Goal: Information Seeking & Learning: Find specific fact

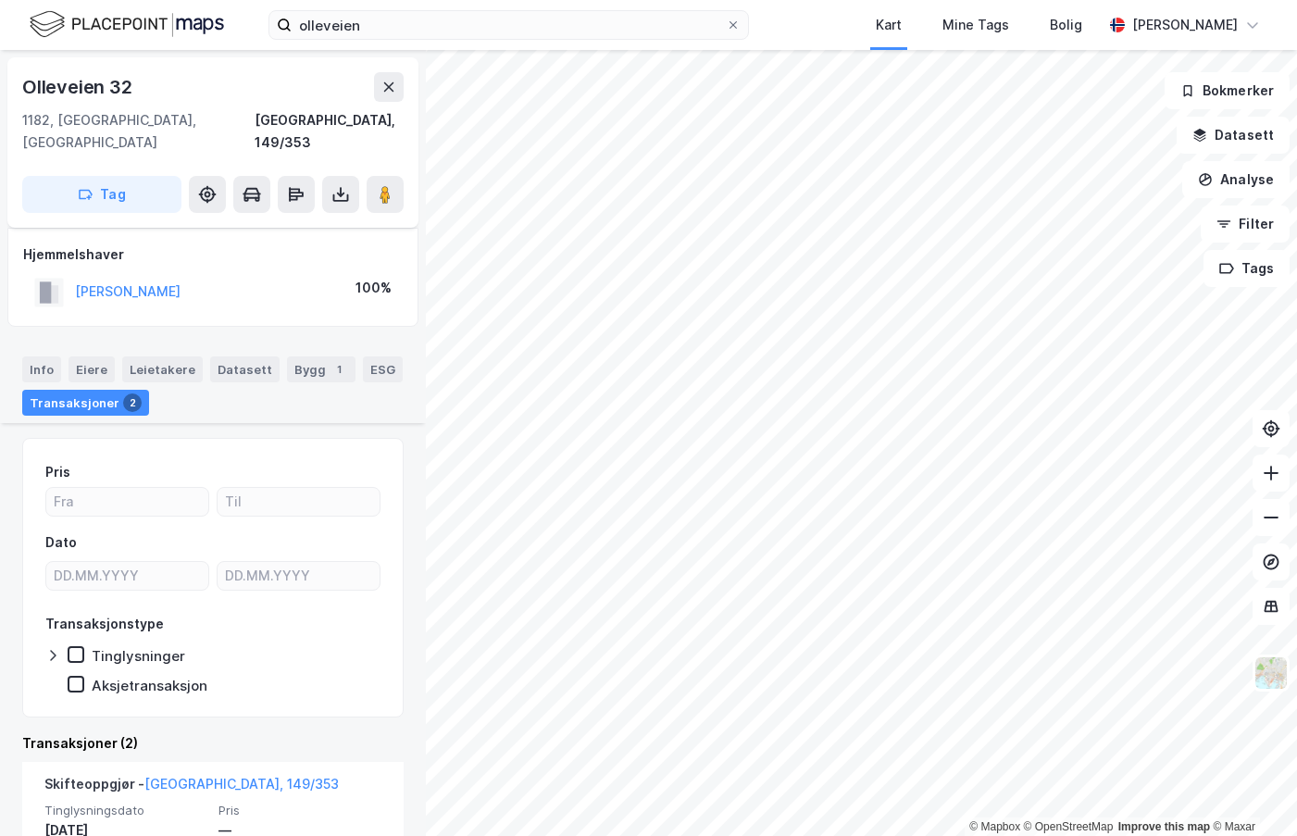
scroll to position [334, 0]
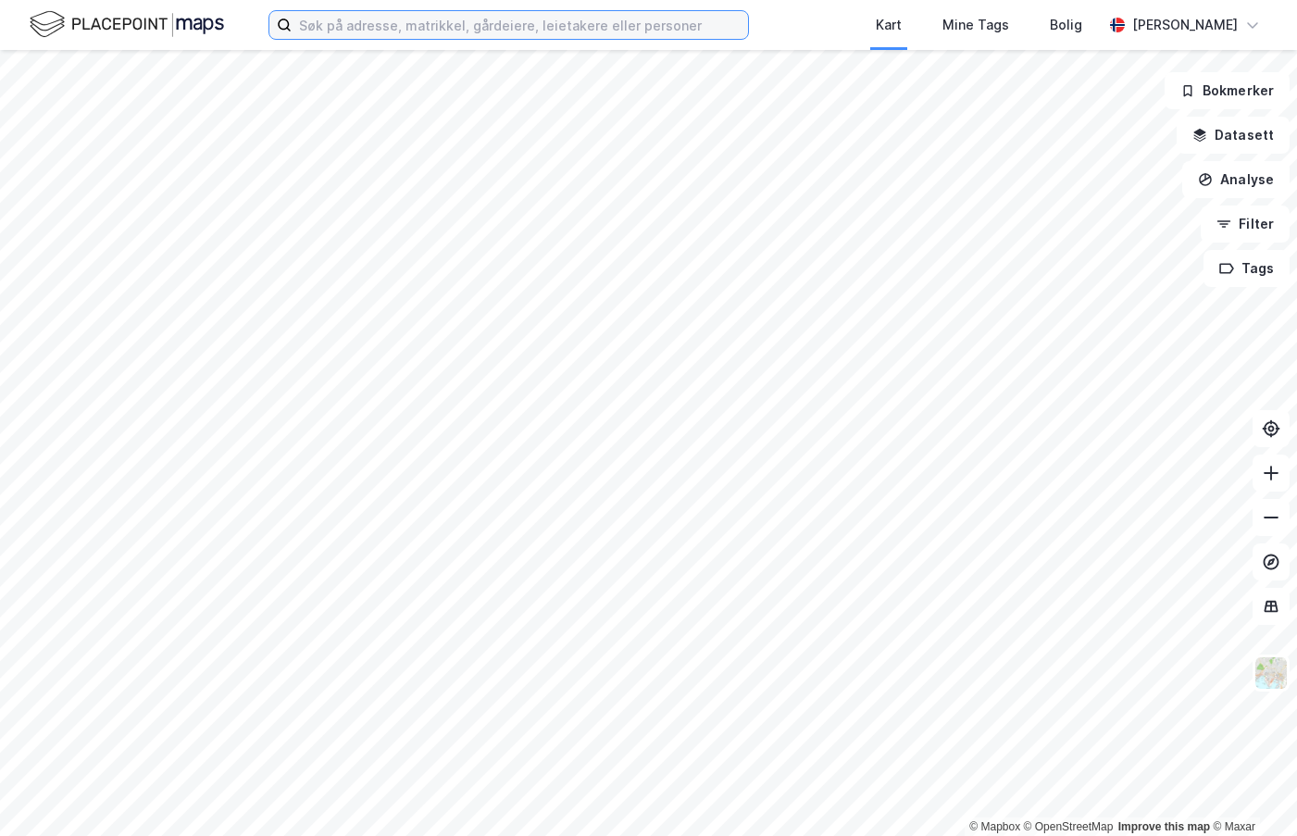
click at [555, 22] on input at bounding box center [520, 25] width 456 height 28
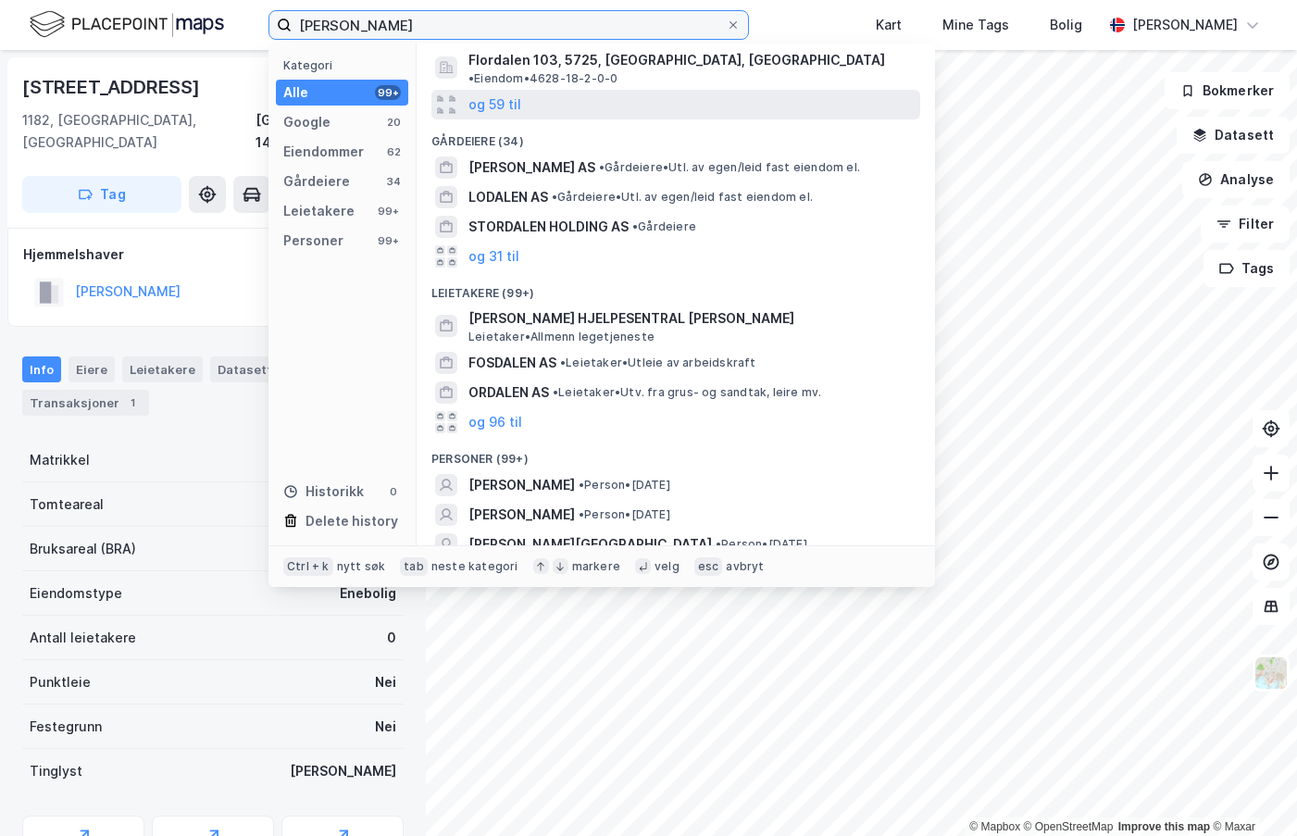
scroll to position [272, 0]
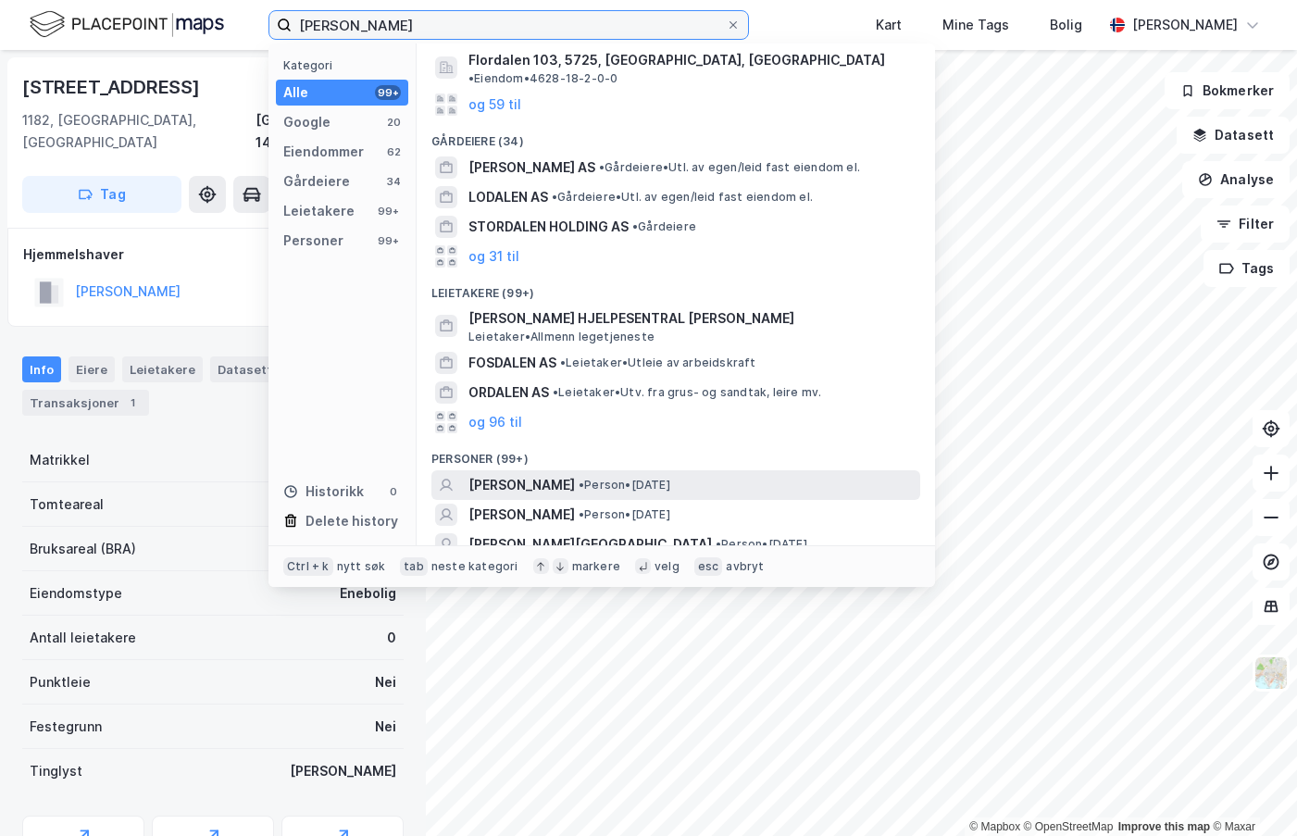
type input "[PERSON_NAME]"
click at [555, 474] on span "[PERSON_NAME]" at bounding box center [521, 485] width 106 height 22
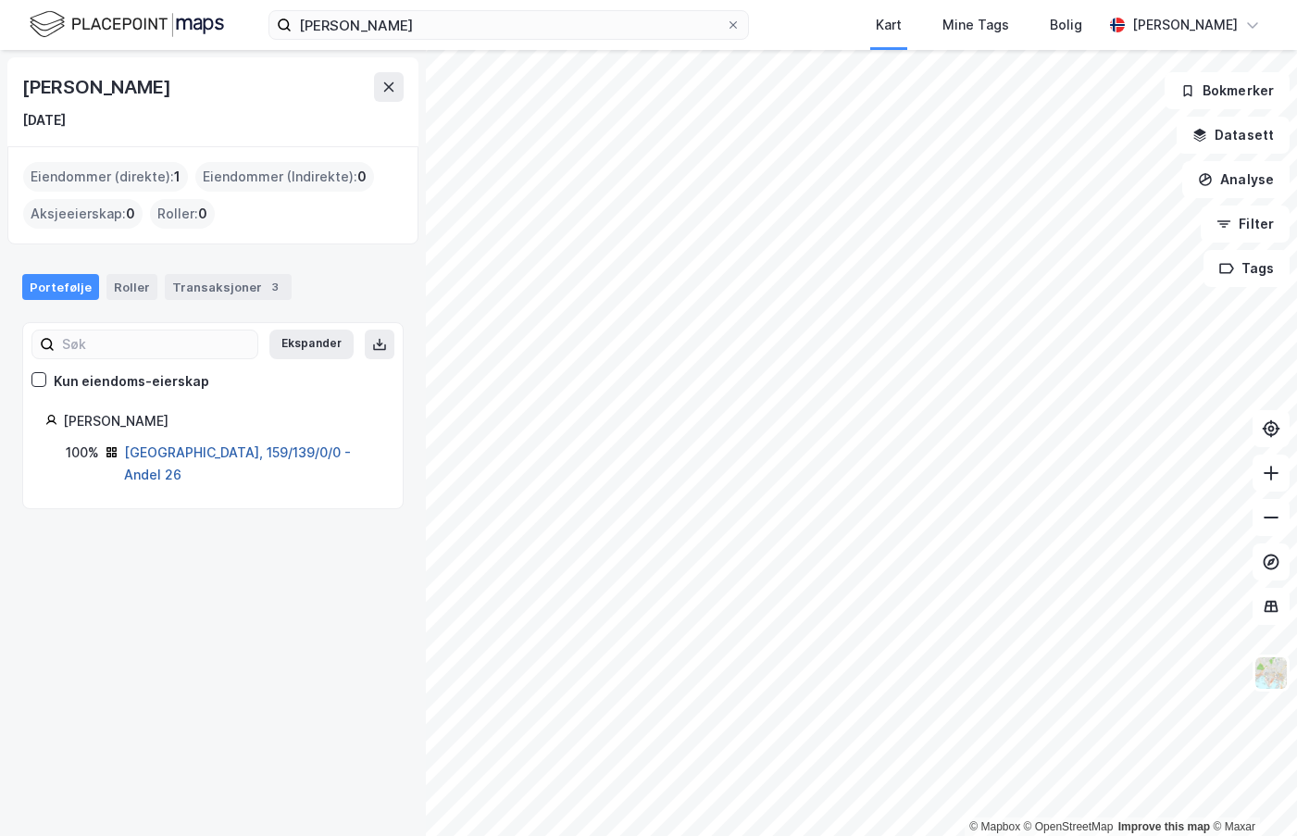
click at [242, 448] on link "[GEOGRAPHIC_DATA], 159/139/0/0 - Andel 26" at bounding box center [237, 463] width 227 height 38
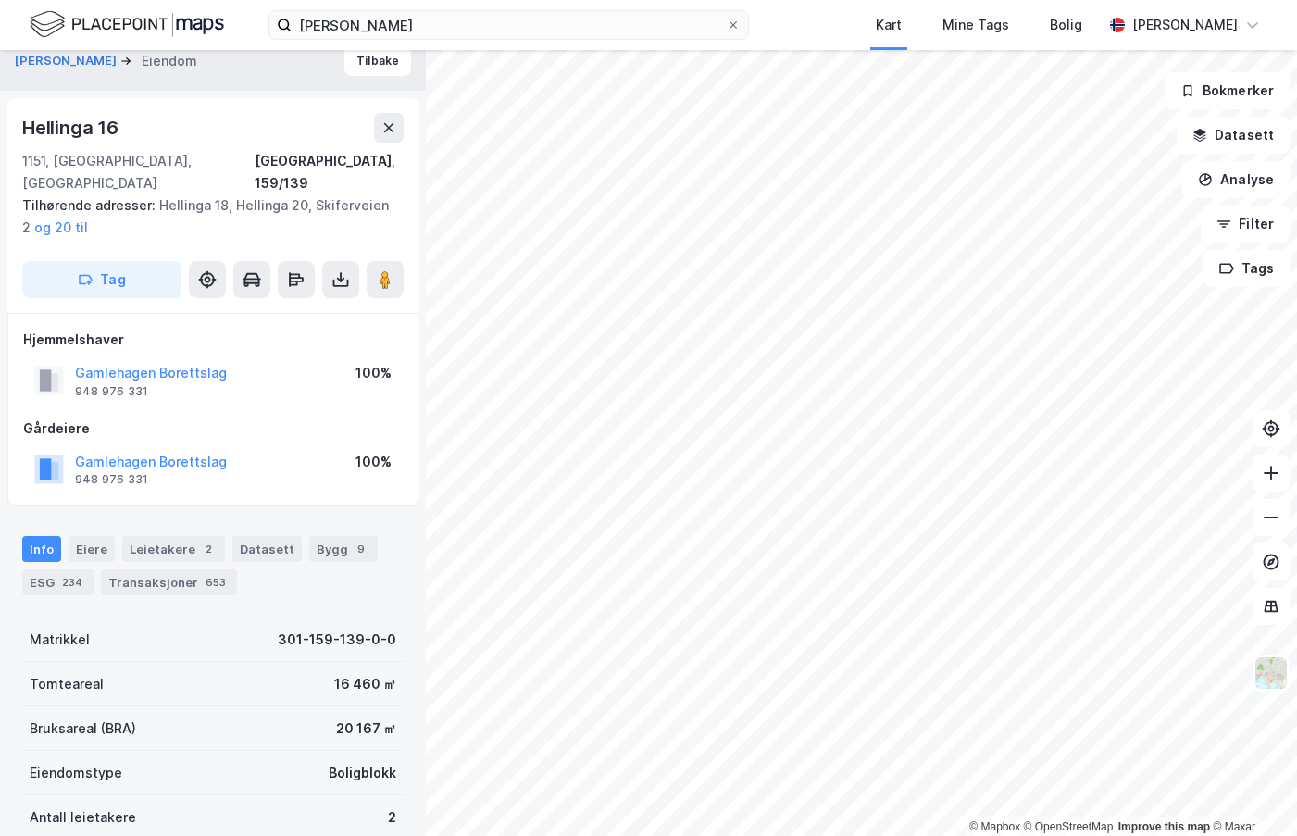
scroll to position [20, 0]
click at [182, 567] on div "Transaksjoner 653" at bounding box center [169, 580] width 136 height 26
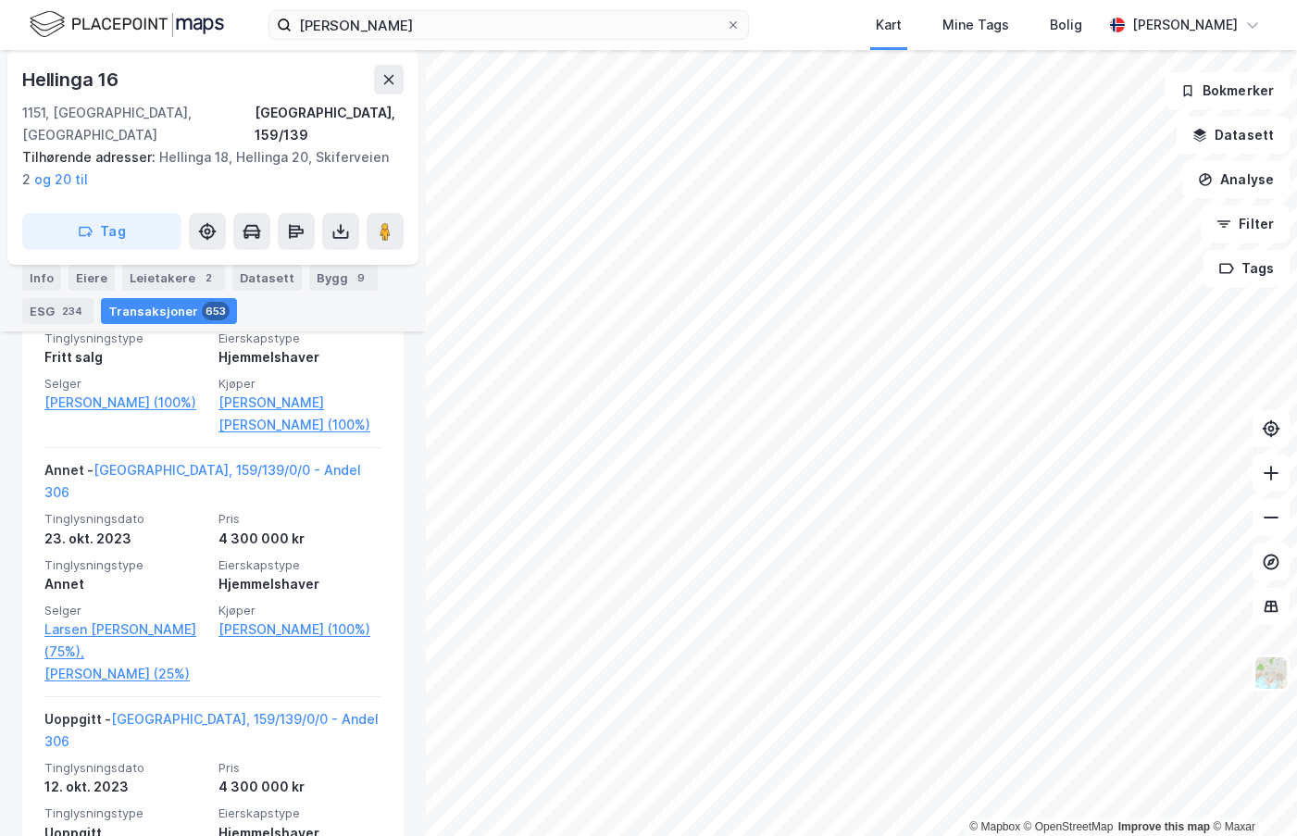
scroll to position [8275, 0]
click at [394, 74] on icon at bounding box center [388, 79] width 15 height 15
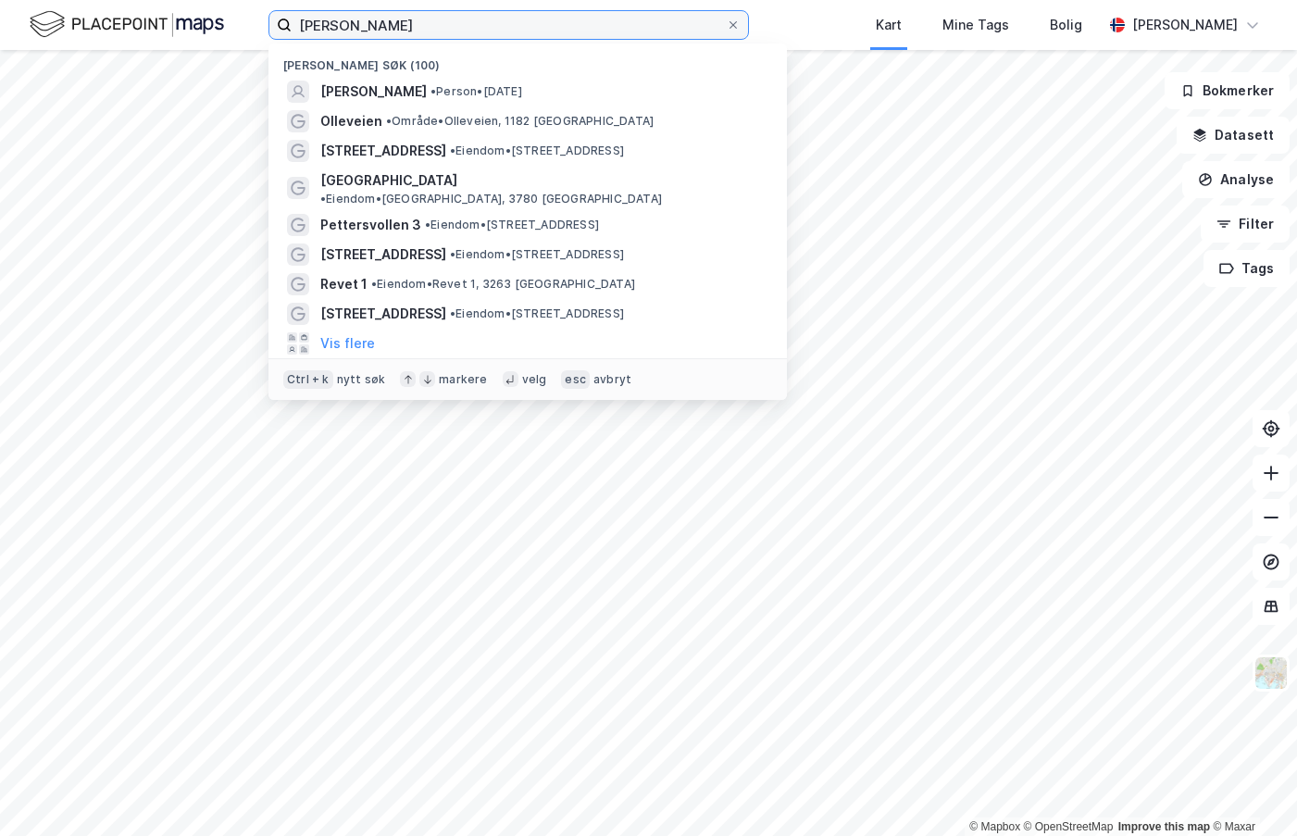
click at [452, 31] on input "[PERSON_NAME]" at bounding box center [509, 25] width 434 height 28
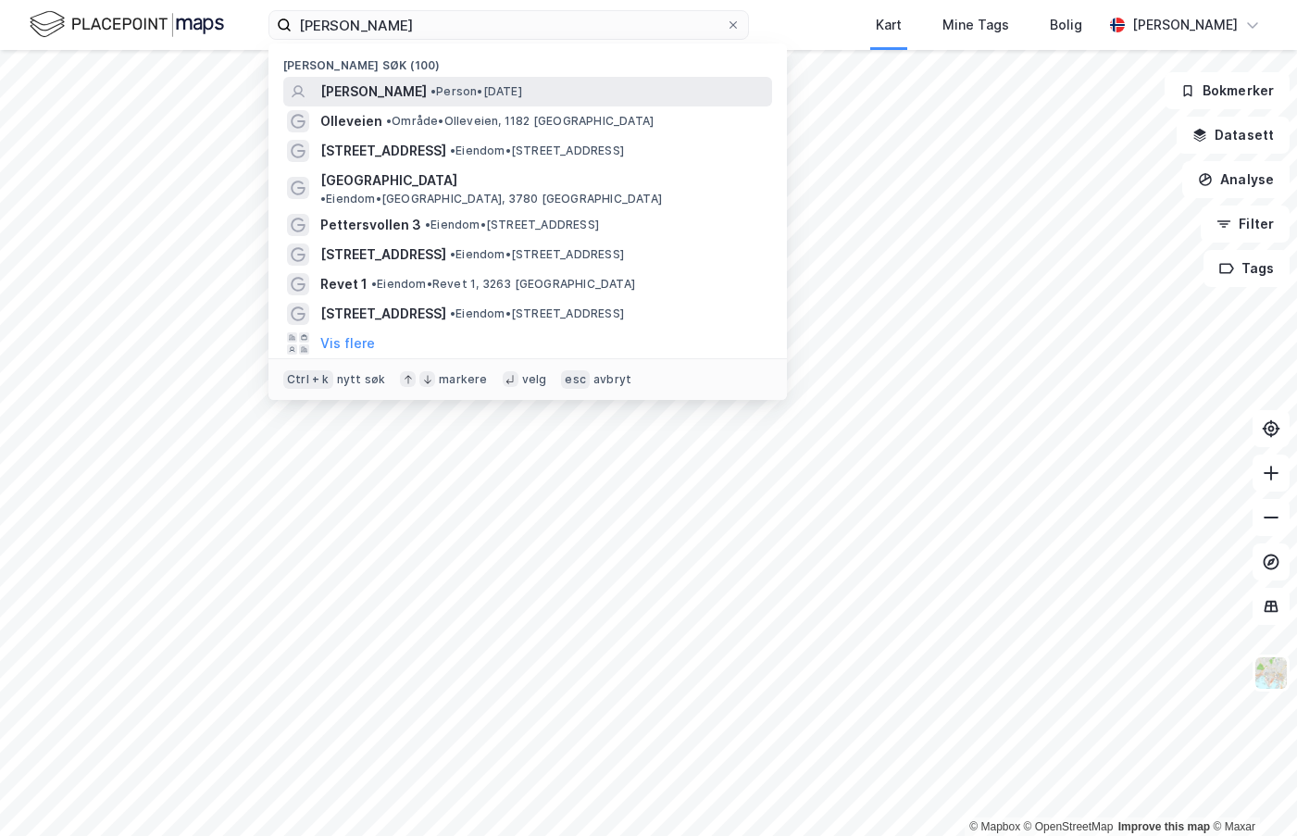
click at [427, 89] on span "[PERSON_NAME]" at bounding box center [373, 92] width 106 height 22
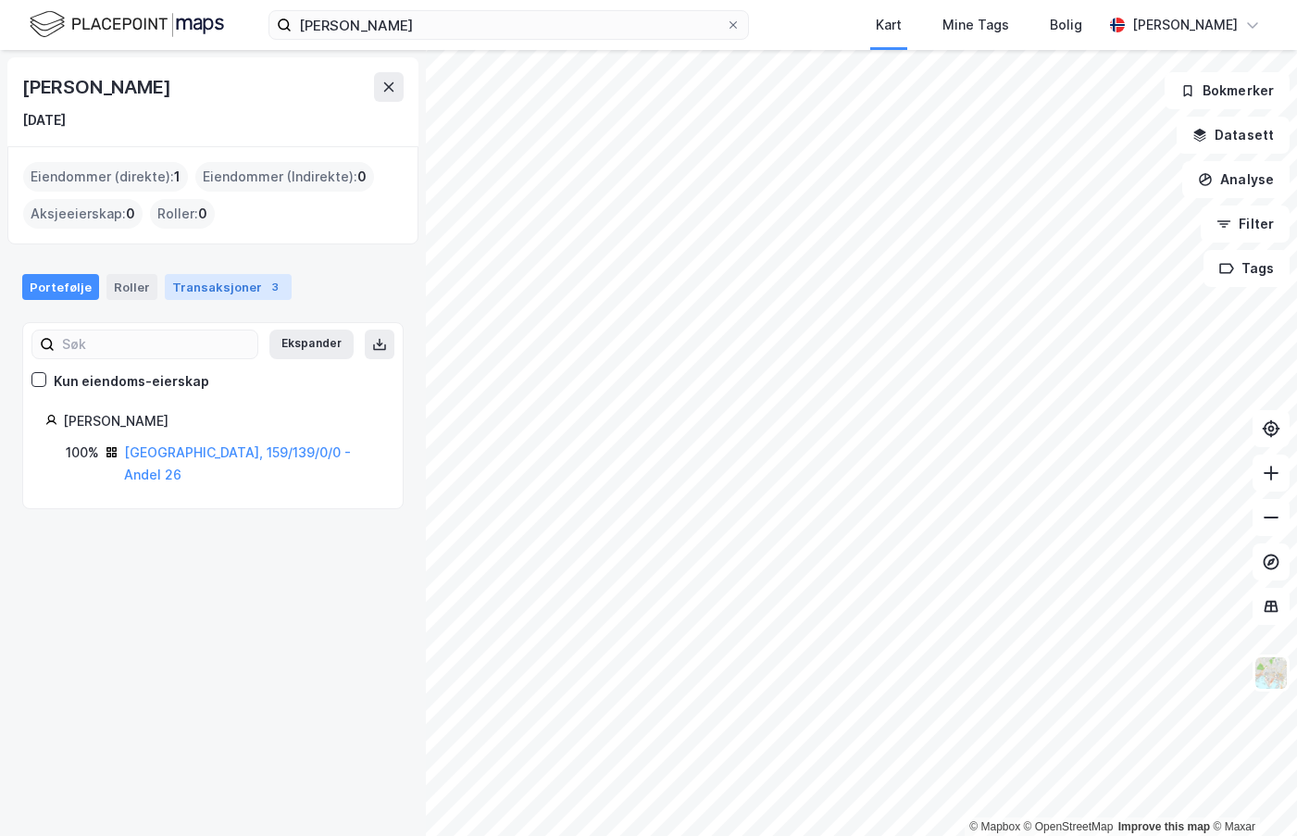
click at [266, 288] on div "3" at bounding box center [275, 287] width 19 height 19
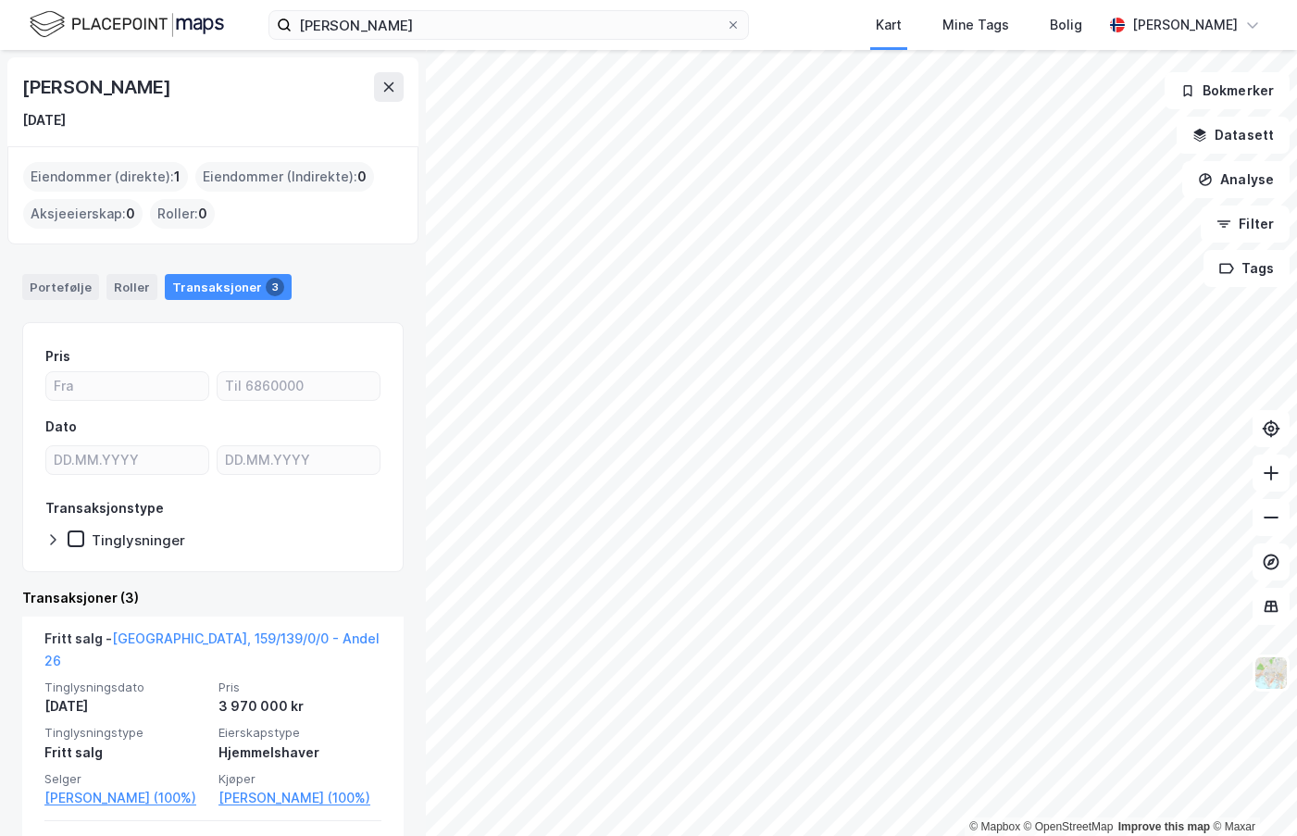
click at [131, 585] on div "Pris Dato Transaksjonstype Tinglysninger Transaksjoner (3) Fritt salg - [GEOGRA…" at bounding box center [212, 798] width 381 height 952
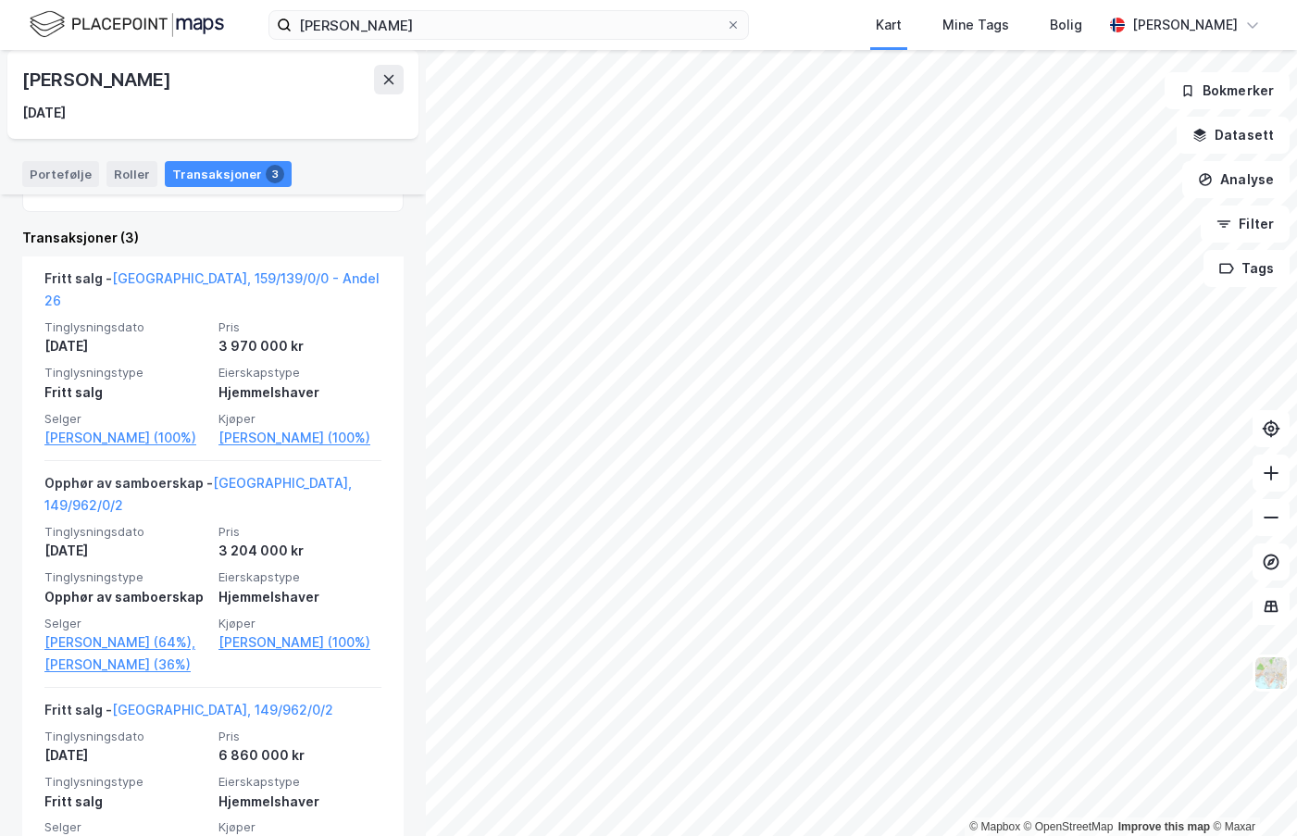
scroll to position [460, 0]
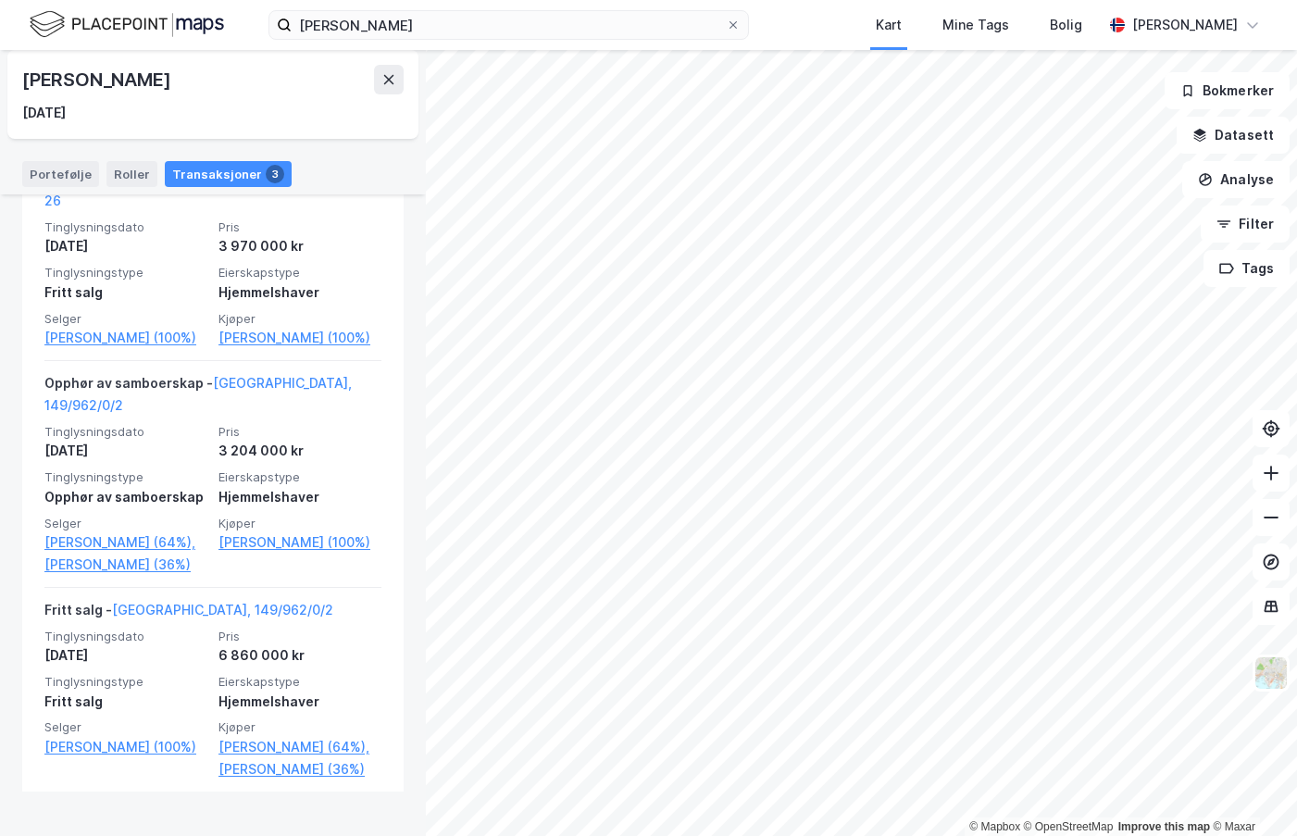
click at [131, 585] on div "Opphør av samboerskap - [GEOGRAPHIC_DATA], 149/962/0/2 Tinglysningsdato [DATE] …" at bounding box center [212, 474] width 337 height 227
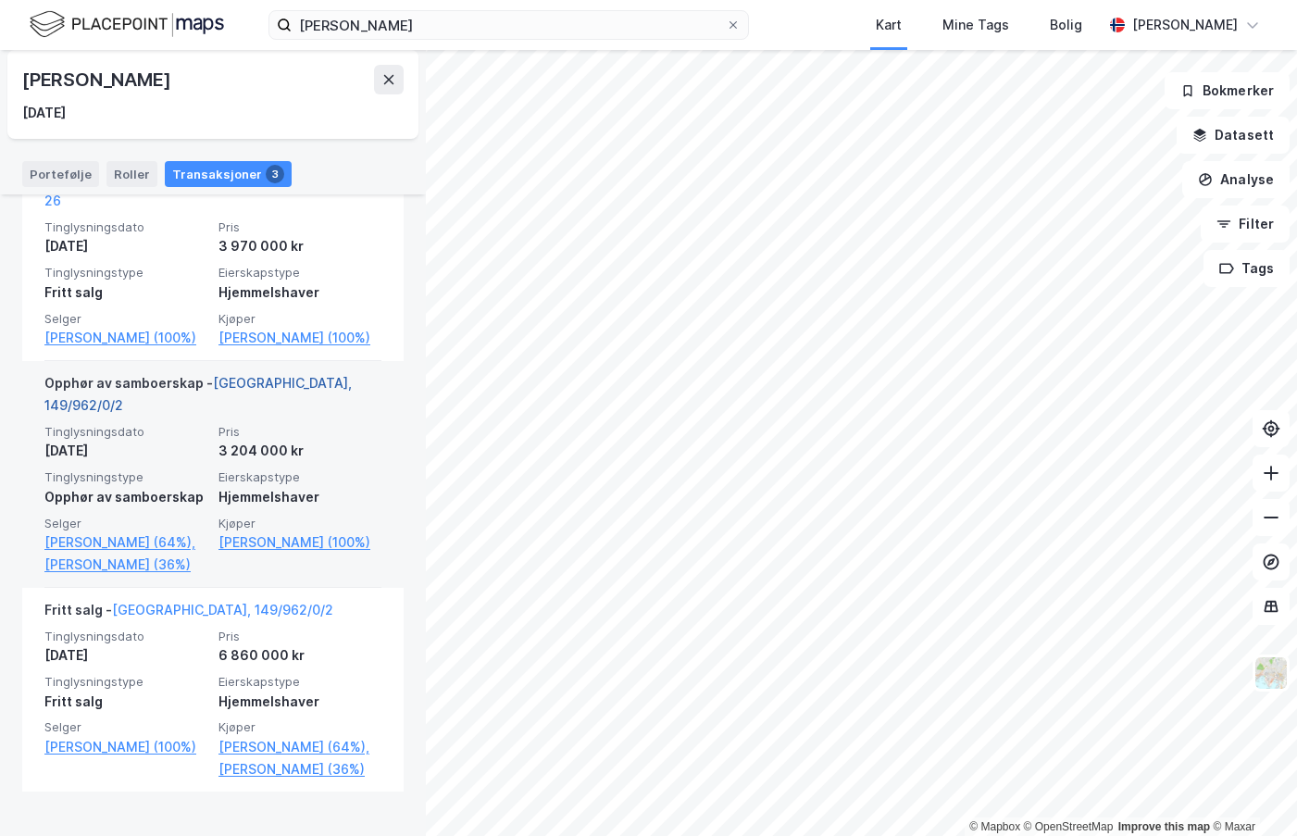
click at [281, 376] on link "[GEOGRAPHIC_DATA], 149/962/0/2" at bounding box center [197, 394] width 307 height 38
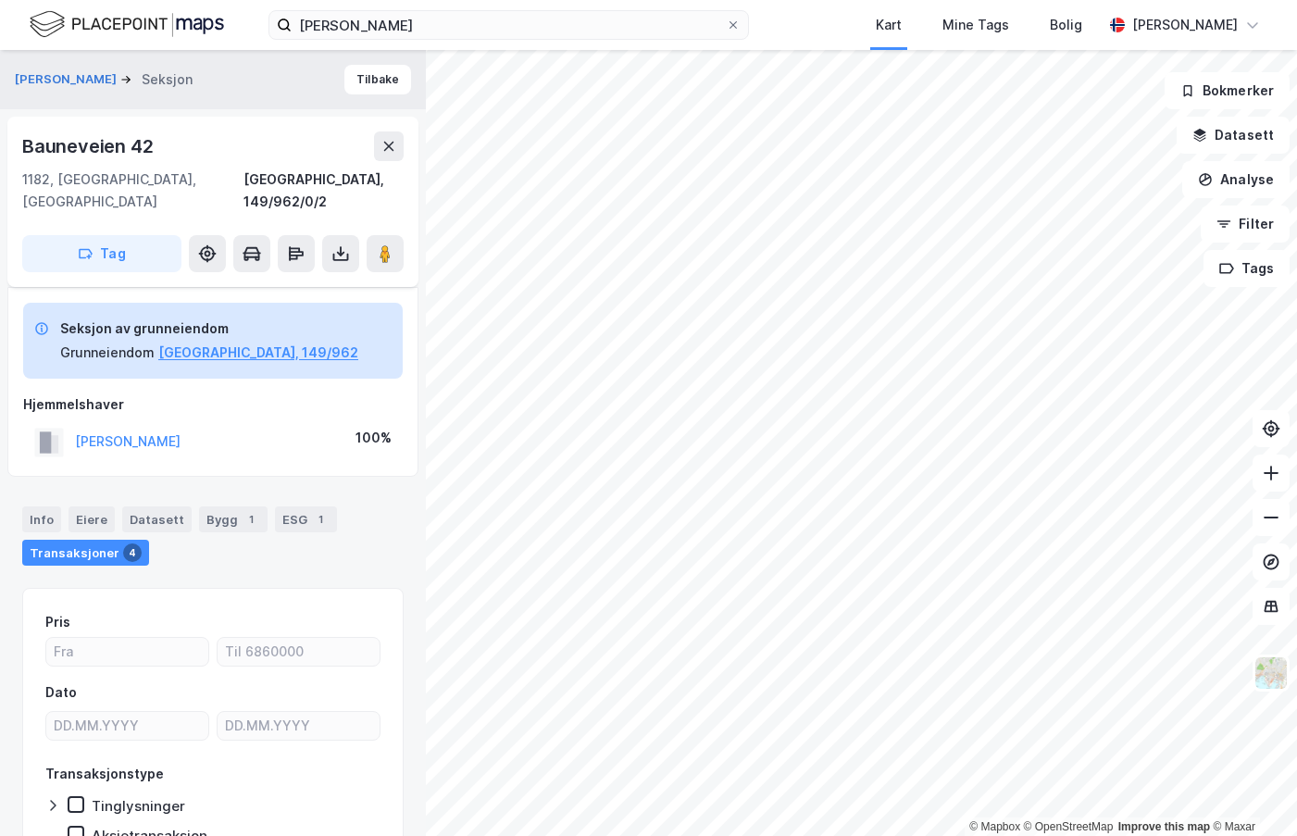
scroll to position [76, 0]
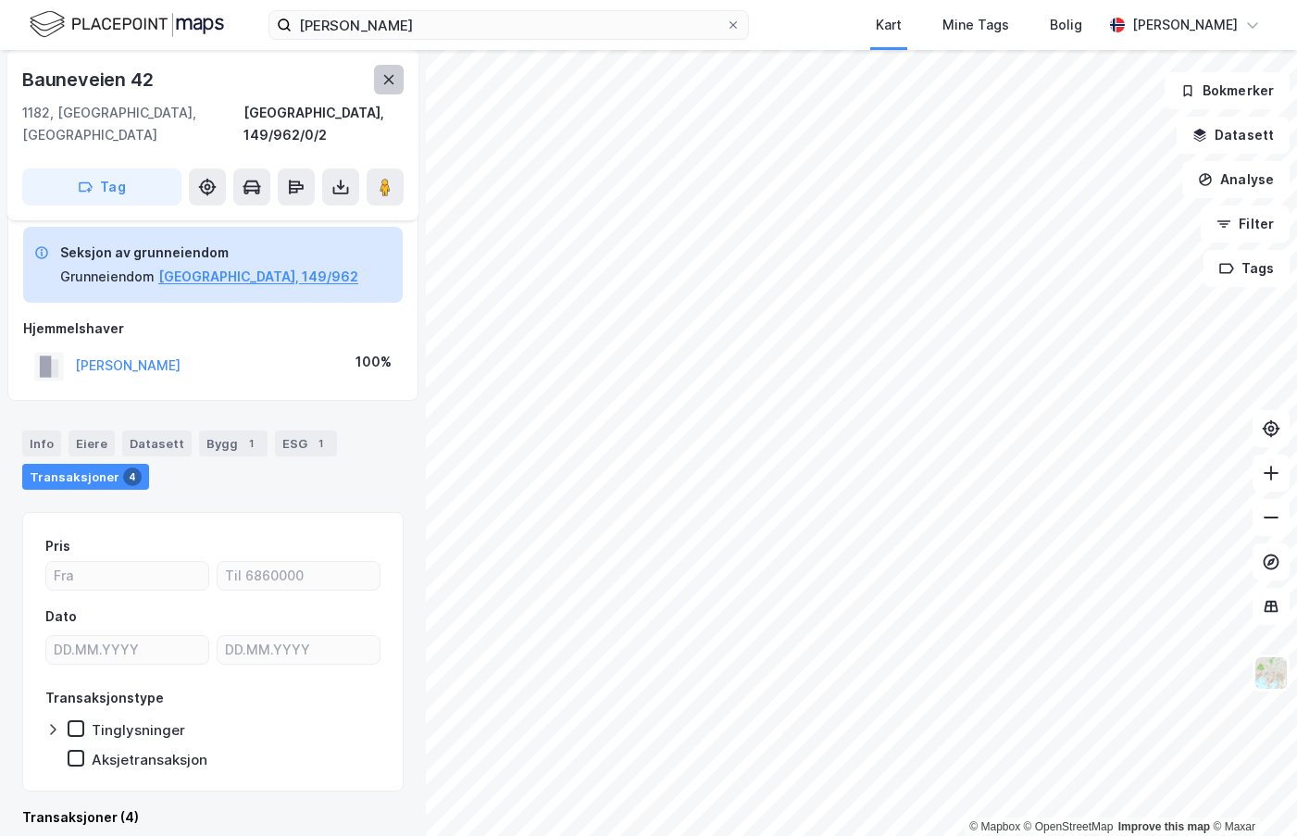
click at [387, 81] on icon at bounding box center [389, 79] width 10 height 9
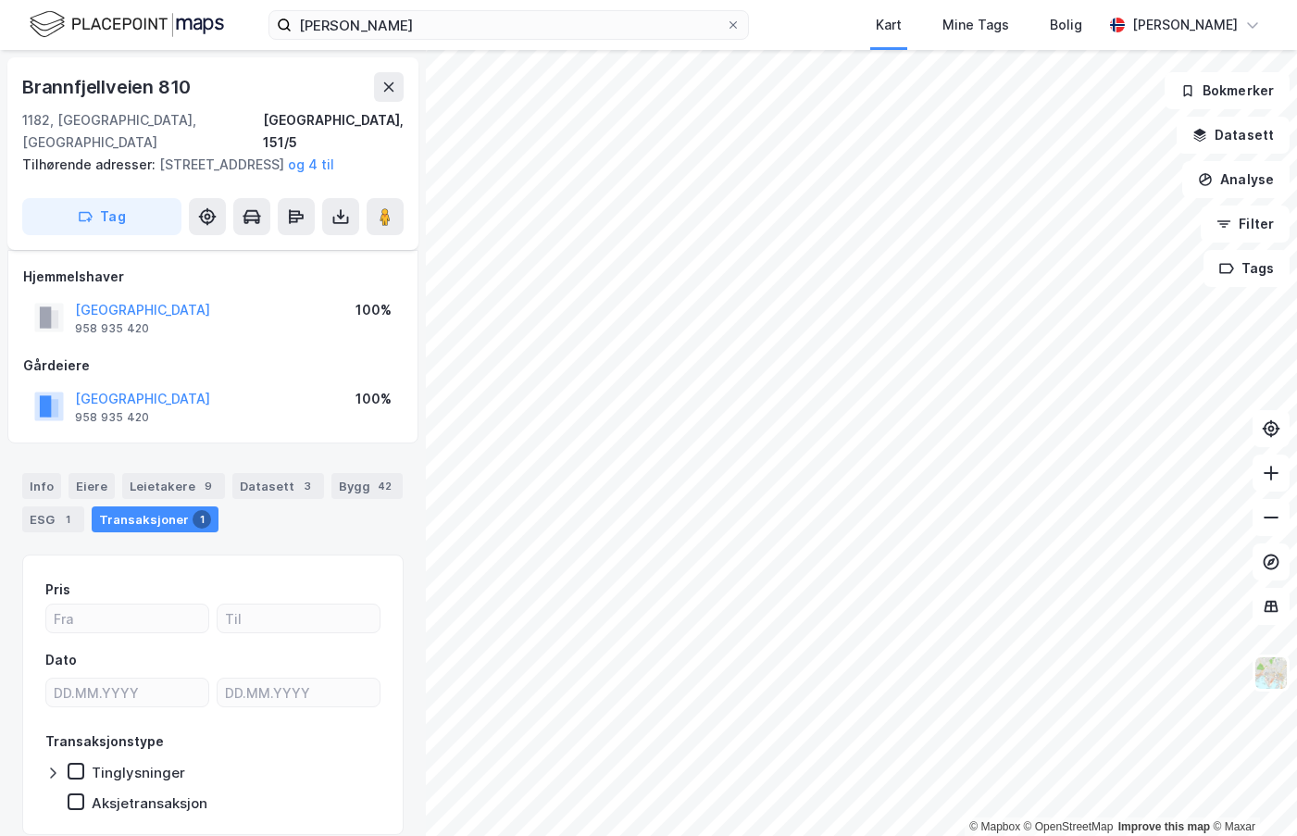
scroll to position [66, 0]
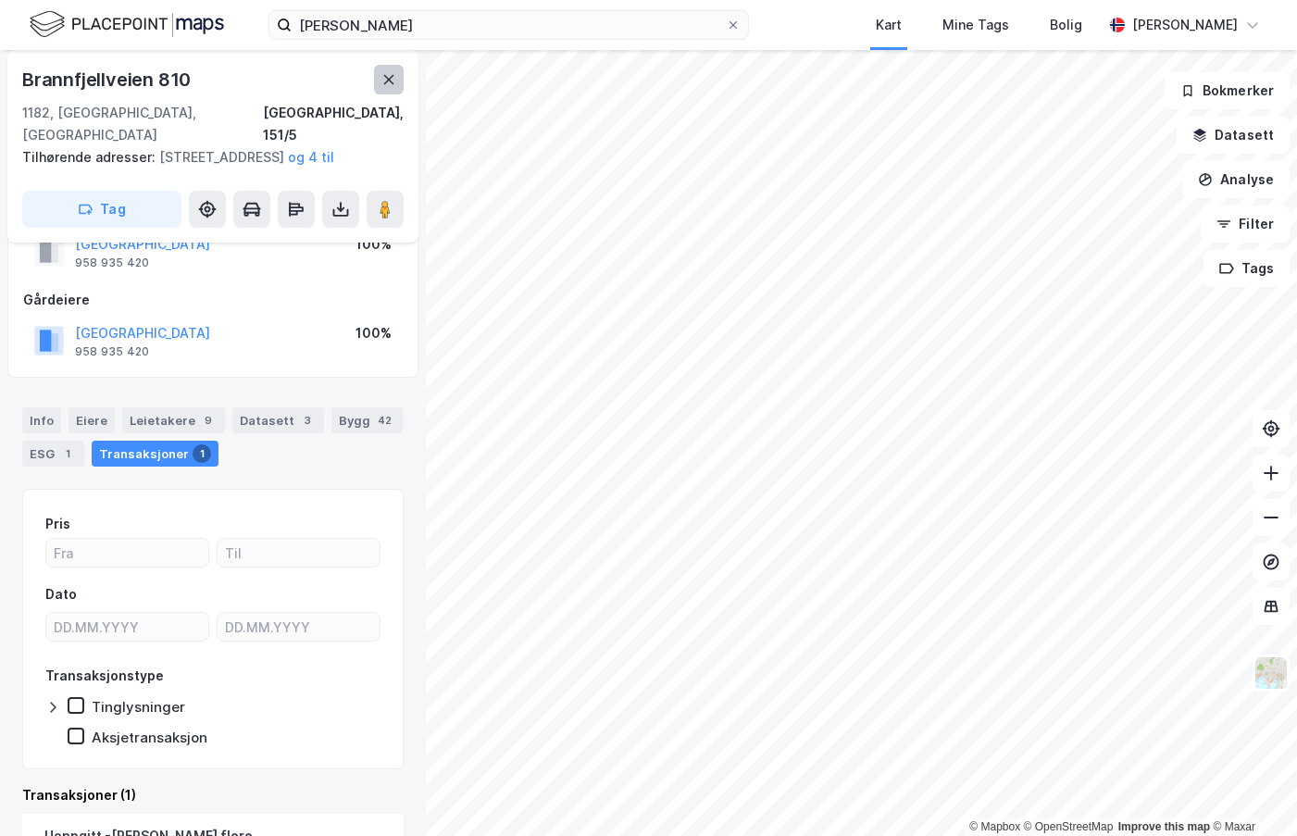
click at [390, 84] on icon at bounding box center [388, 79] width 15 height 15
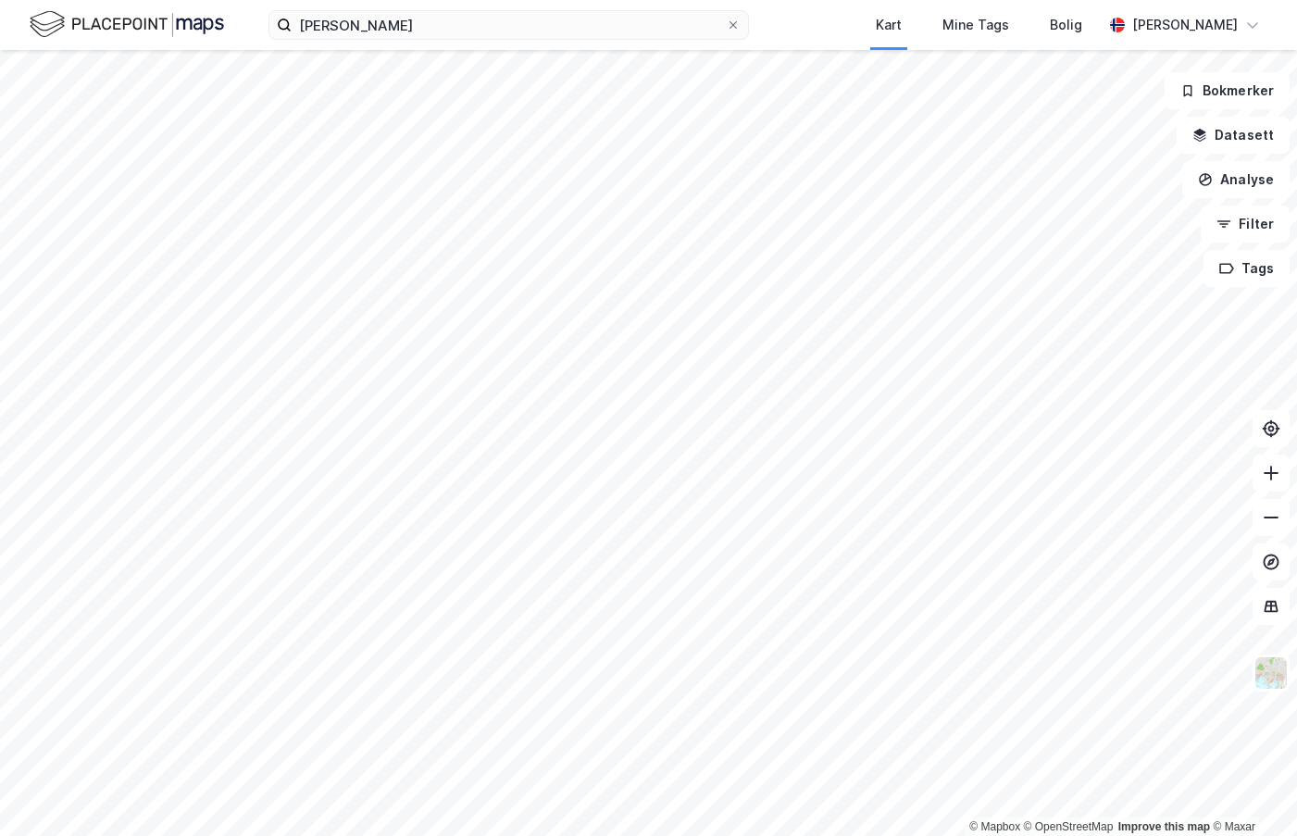
click at [842, 835] on html "[PERSON_NAME] Kart Mine Tags Bolig [PERSON_NAME] © Mapbox © OpenStreetMap Impro…" at bounding box center [648, 418] width 1297 height 836
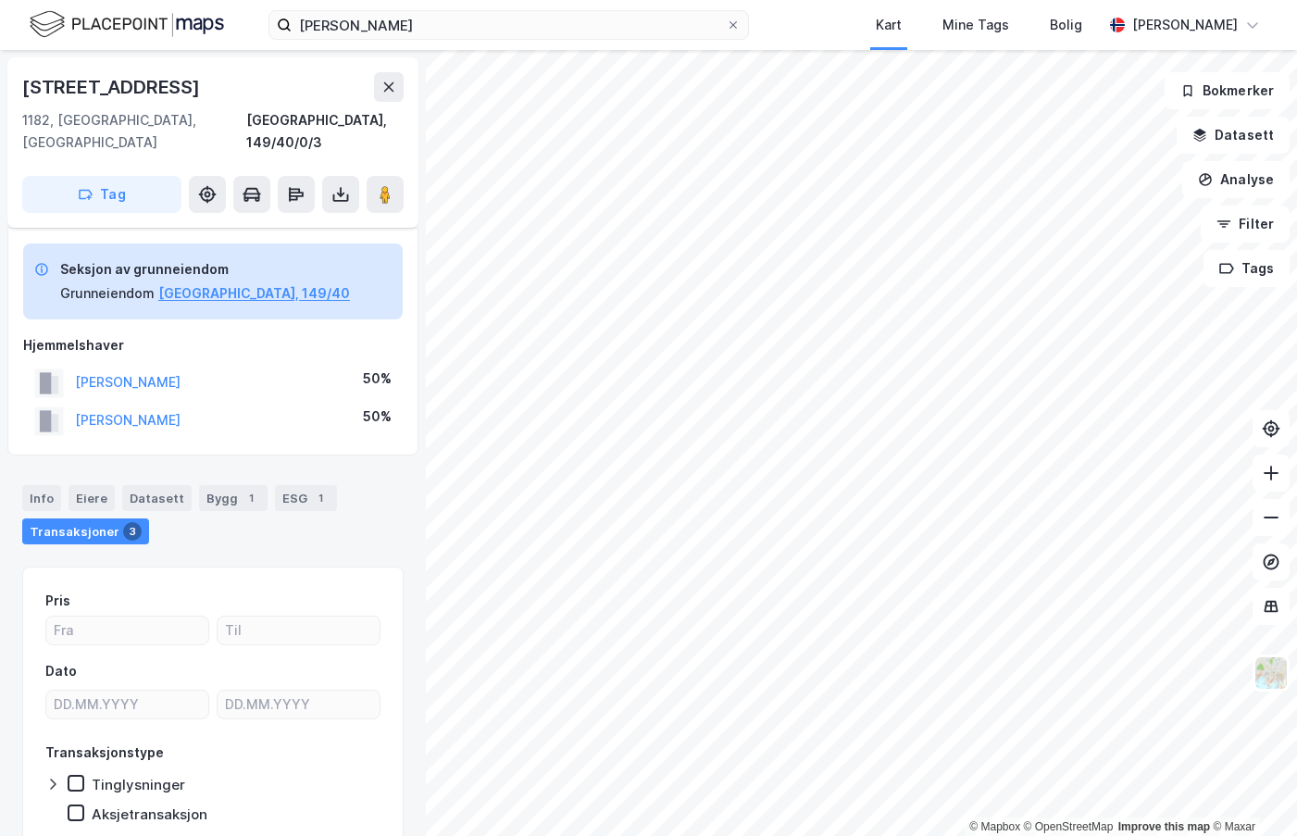
scroll to position [55, 0]
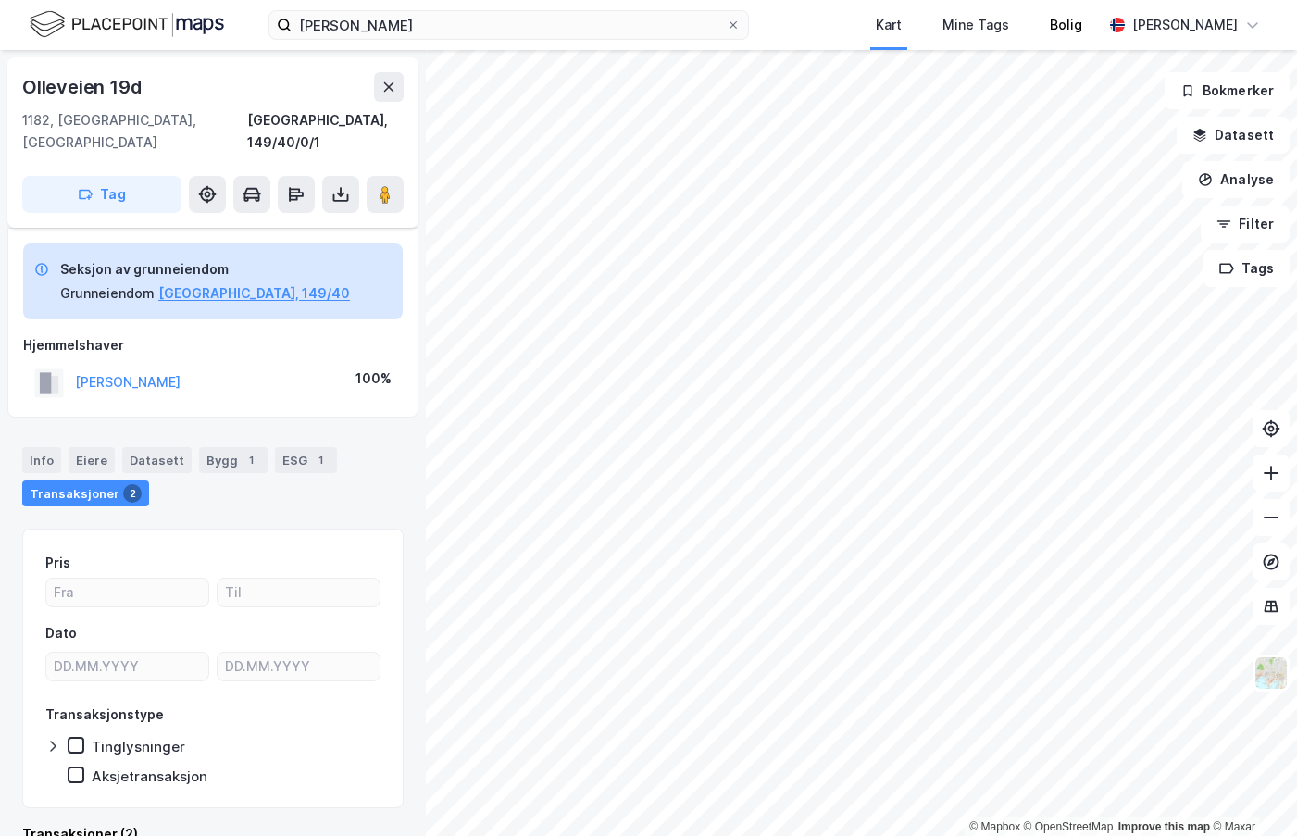
scroll to position [17, 0]
